Goal: Task Accomplishment & Management: Use online tool/utility

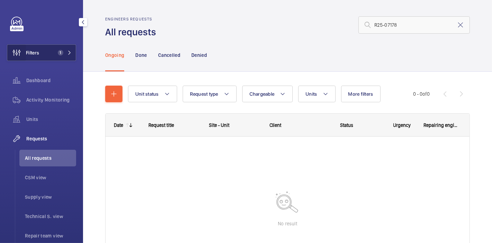
click at [24, 53] on wm-front-icon-button at bounding box center [16, 52] width 19 height 17
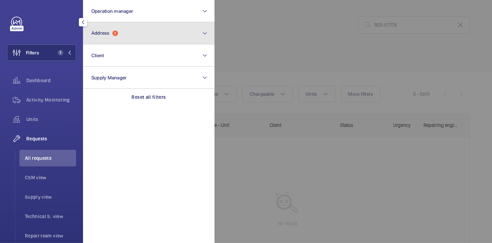
click at [126, 34] on button "Address 1" at bounding box center [148, 33] width 131 height 22
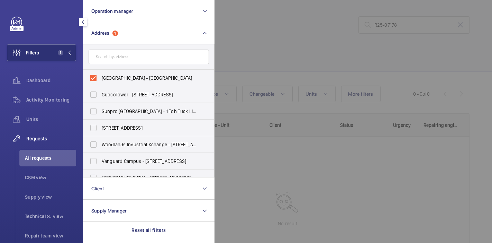
click at [95, 80] on label "[GEOGRAPHIC_DATA] - [GEOGRAPHIC_DATA]" at bounding box center [143, 78] width 120 height 17
click at [95, 80] on input "[GEOGRAPHIC_DATA] - [GEOGRAPHIC_DATA]" at bounding box center [93, 78] width 14 height 14
checkbox input "false"
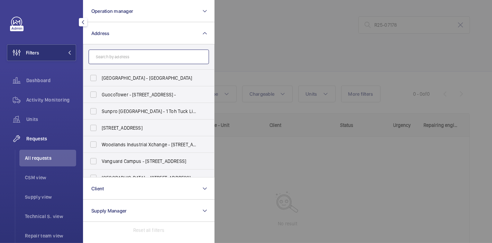
click at [115, 60] on input "text" at bounding box center [149, 56] width 120 height 15
type input "bale"
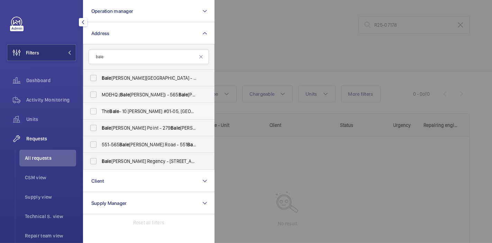
click at [90, 110] on label "The Bale - 10 [PERSON_NAME] #01-05, SINGAPORE 425993" at bounding box center [143, 111] width 120 height 17
click at [90, 110] on input "The Bale - 10 [PERSON_NAME] #01-05, SINGAPORE 425993" at bounding box center [93, 111] width 14 height 14
checkbox input "true"
click at [319, 42] on div at bounding box center [460, 121] width 492 height 243
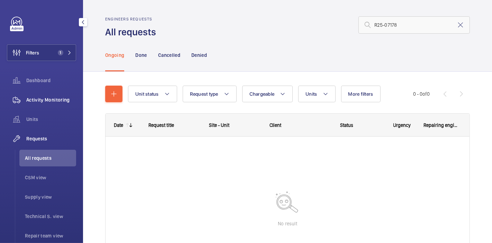
click at [59, 99] on span "Activity Monitoring" at bounding box center [51, 99] width 50 height 7
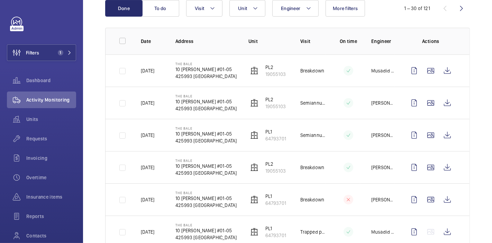
scroll to position [81, 0]
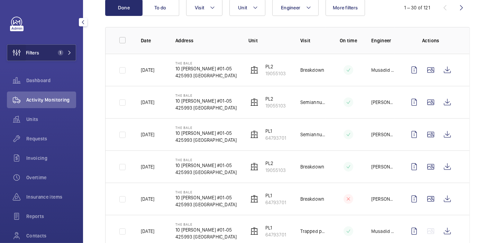
click at [23, 53] on wm-front-icon-button at bounding box center [16, 52] width 19 height 17
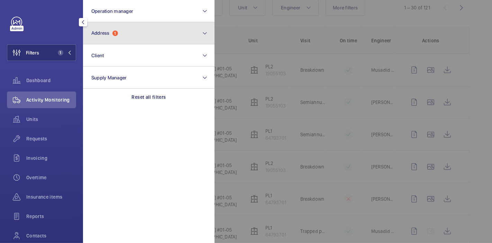
click at [109, 32] on span "Address" at bounding box center [100, 33] width 18 height 6
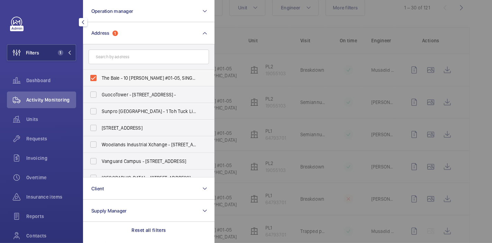
click at [91, 77] on label "The Bale - 10 [PERSON_NAME] #01-05, SINGAPORE 425993" at bounding box center [143, 78] width 120 height 17
click at [91, 77] on input "The Bale - 10 [PERSON_NAME] #01-05, SINGAPORE 425993" at bounding box center [93, 78] width 14 height 14
checkbox input "false"
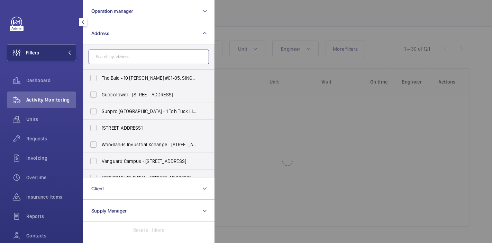
click at [113, 60] on input "text" at bounding box center [149, 56] width 120 height 15
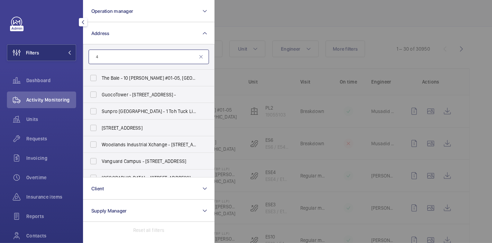
scroll to position [81, 0]
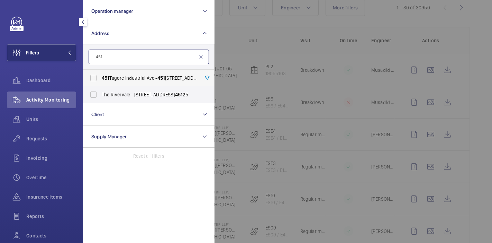
type input "451"
click at [111, 82] on label "[STREET_ADDRESS]" at bounding box center [143, 78] width 120 height 17
click at [100, 82] on input "[STREET_ADDRESS]" at bounding box center [93, 78] width 14 height 14
checkbox input "true"
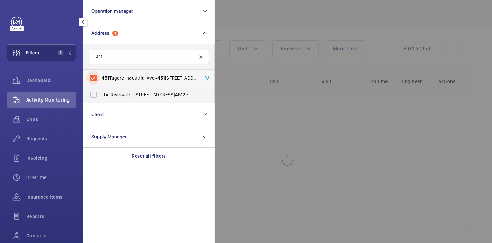
scroll to position [40, 0]
click at [250, 21] on div at bounding box center [460, 121] width 492 height 243
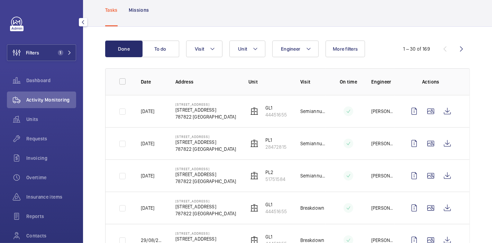
scroll to position [81, 0]
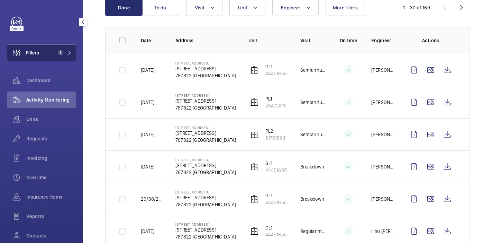
click at [38, 49] on span "Filters" at bounding box center [32, 52] width 13 height 7
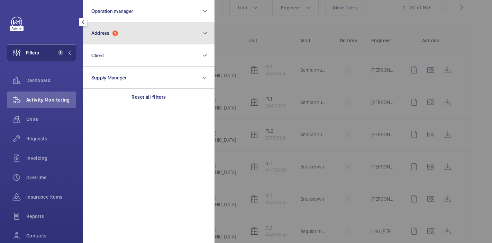
click at [125, 36] on button "Address 1" at bounding box center [148, 33] width 131 height 22
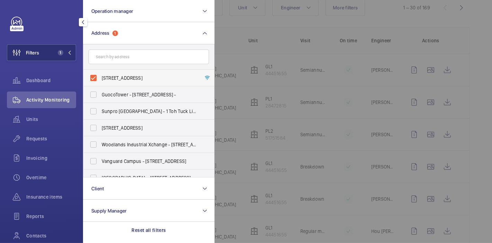
click at [96, 81] on label "[STREET_ADDRESS]" at bounding box center [143, 78] width 120 height 17
click at [96, 81] on input "[STREET_ADDRESS]" at bounding box center [93, 78] width 14 height 14
checkbox input "false"
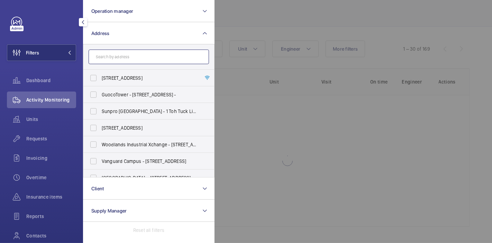
click at [119, 58] on input "text" at bounding box center [149, 56] width 120 height 15
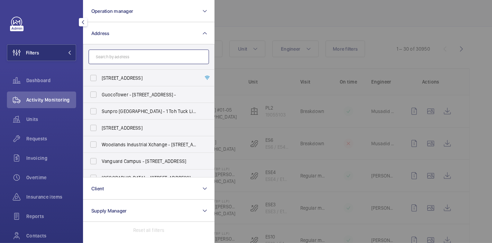
scroll to position [81, 0]
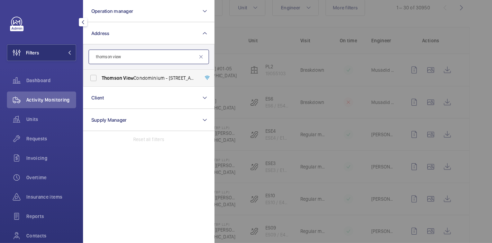
type input "thomson view"
click at [94, 76] on label "Thomson View Condominium - [STREET_ADDRESS]" at bounding box center [143, 78] width 120 height 17
click at [94, 76] on input "Thomson View Condominium - [STREET_ADDRESS]" at bounding box center [93, 78] width 14 height 14
checkbox input "true"
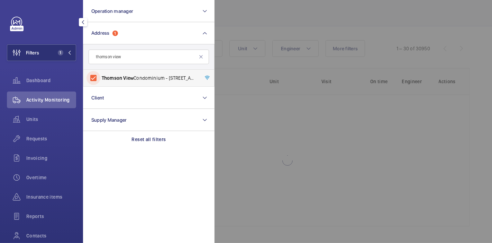
scroll to position [40, 0]
click at [255, 19] on div at bounding box center [460, 121] width 492 height 243
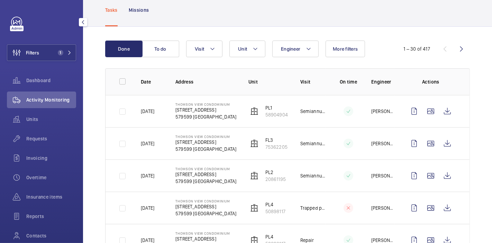
scroll to position [81, 0]
